Goal: Task Accomplishment & Management: Complete application form

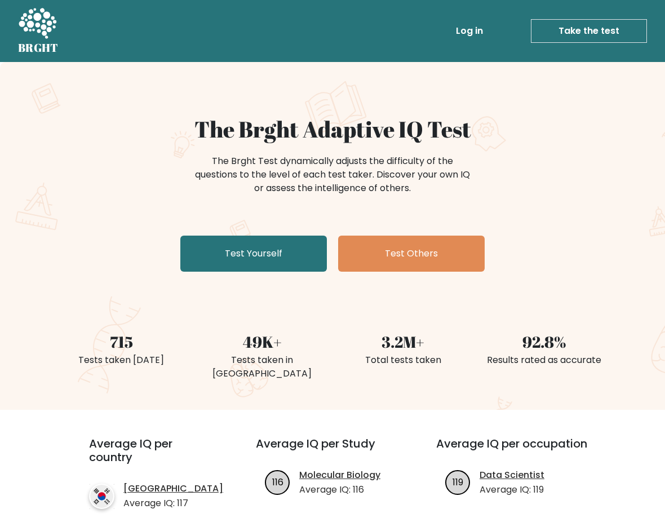
click at [238, 255] on link "Test Yourself" at bounding box center [253, 253] width 146 height 36
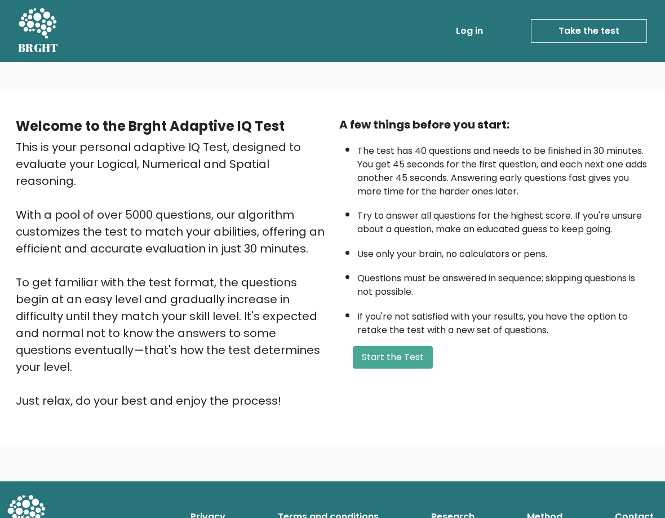
click at [392, 362] on button "Start the Test" at bounding box center [393, 357] width 80 height 23
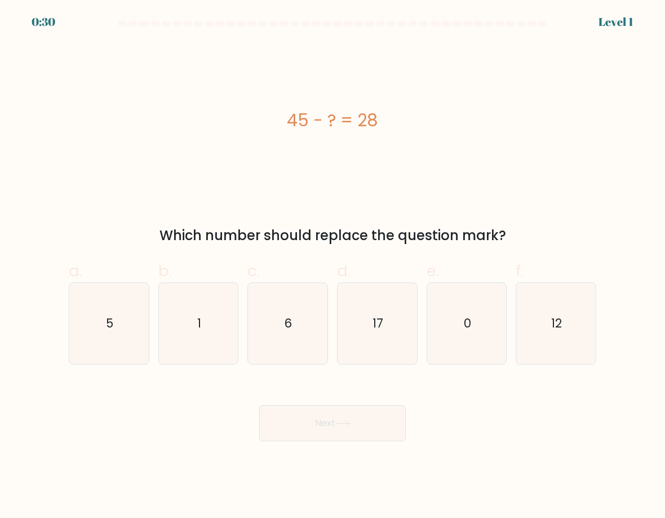
click at [545, 314] on icon "12" at bounding box center [555, 323] width 79 height 79
click at [333, 266] on input "f. 12" at bounding box center [332, 262] width 1 height 7
radio input "true"
click at [360, 331] on icon "17" at bounding box center [376, 323] width 79 height 79
click at [333, 266] on input "d. 17" at bounding box center [332, 262] width 1 height 7
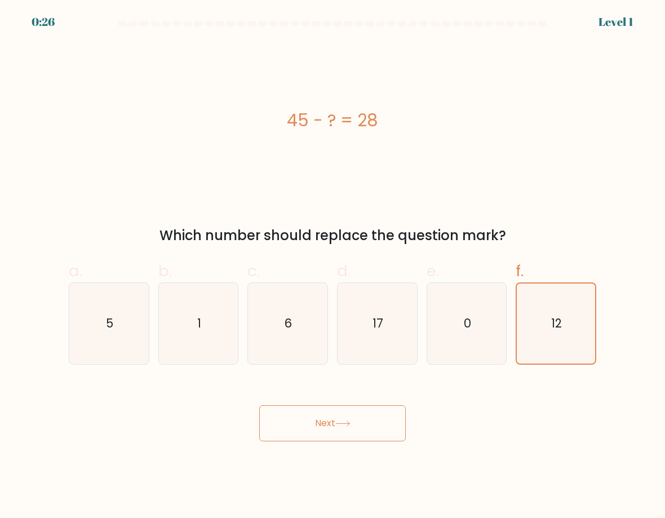
radio input "true"
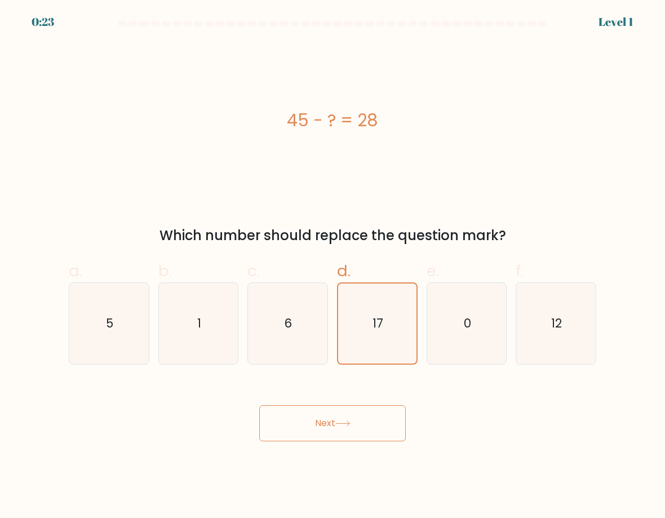
click at [299, 412] on button "Next" at bounding box center [332, 423] width 146 height 36
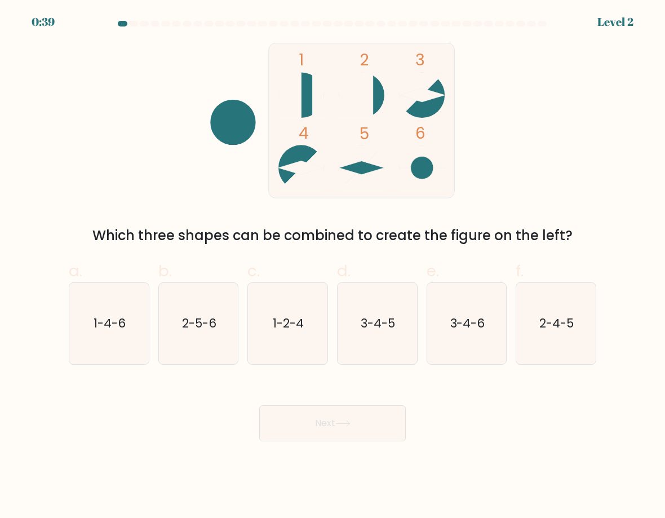
click at [370, 347] on icon "3-4-5" at bounding box center [376, 323] width 79 height 79
click at [333, 266] on input "d. 3-4-5" at bounding box center [332, 262] width 1 height 7
radio input "true"
click at [287, 433] on button "Next" at bounding box center [332, 423] width 146 height 36
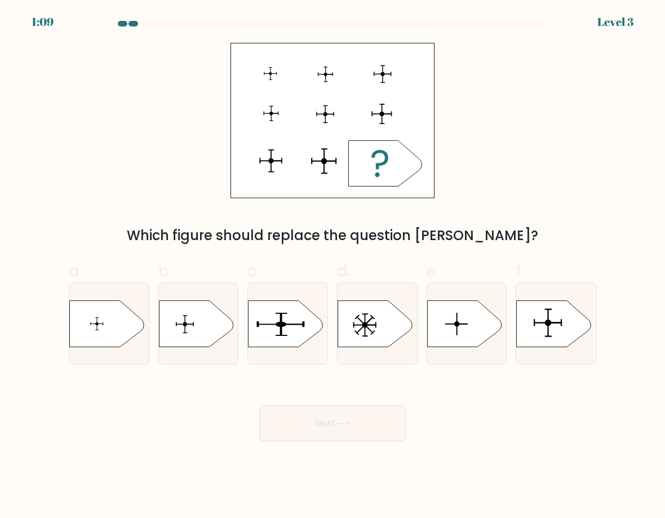
click at [536, 319] on icon at bounding box center [553, 323] width 74 height 46
click at [333, 266] on input "f." at bounding box center [332, 262] width 1 height 7
radio input "true"
click at [368, 421] on button "Next" at bounding box center [332, 423] width 146 height 36
